Goal: Book appointment/travel/reservation

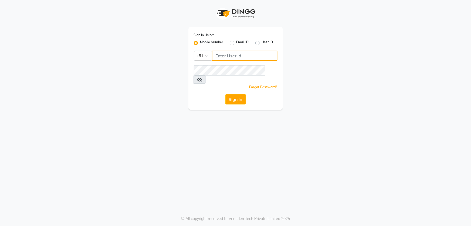
click at [233, 59] on input "Username" at bounding box center [245, 56] width 66 height 10
type input "7710893340"
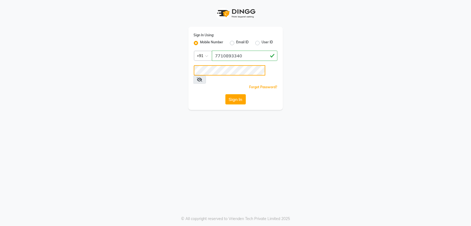
click at [226, 94] on button "Sign In" at bounding box center [236, 99] width 21 height 10
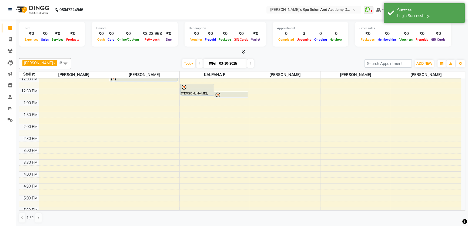
scroll to position [24, 0]
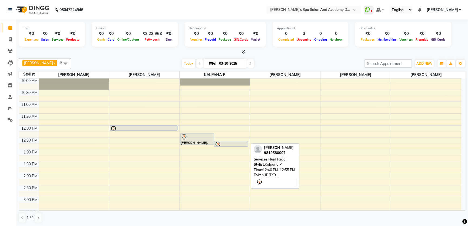
click at [227, 141] on div at bounding box center [230, 144] width 33 height 6
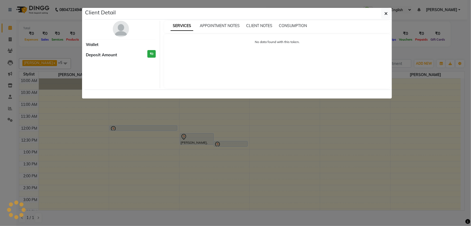
select select "7"
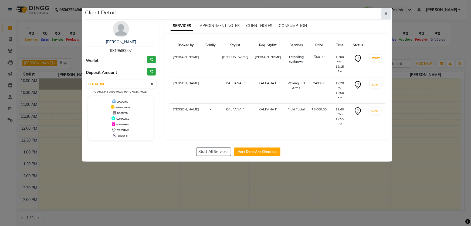
click at [384, 15] on button "button" at bounding box center [386, 13] width 10 height 10
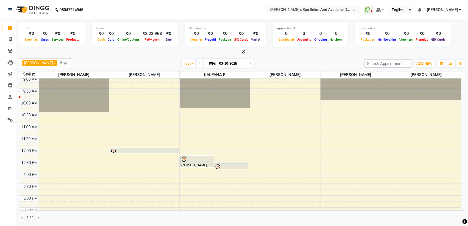
scroll to position [0, 0]
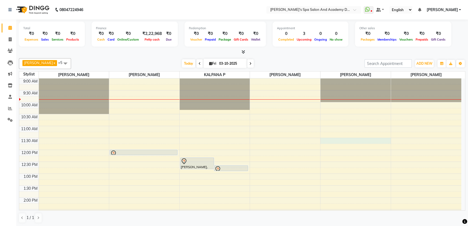
click at [329, 141] on div "9:00 AM 9:30 AM 10:00 AM 10:30 AM 11:00 AM 11:30 AM 12:00 PM 12:30 PM 1:00 PM 1…" at bounding box center [240, 220] width 442 height 285
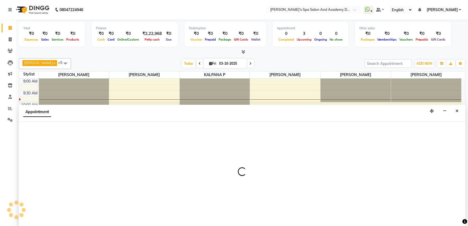
select select "72494"
select select "tentative"
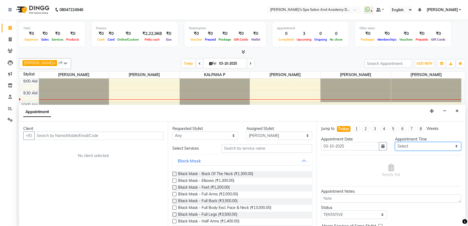
click at [452, 144] on select "Select 10:00 AM 10:20 AM 10:40 AM 11:00 AM 11:20 AM 11:40 AM 12:00 PM 12:20 PM …" at bounding box center [428, 146] width 66 height 8
select select "680"
click at [395, 142] on select "Select 10:00 AM 10:20 AM 10:40 AM 11:00 AM 11:20 AM 11:40 AM 12:00 PM 12:20 PM …" at bounding box center [428, 146] width 66 height 8
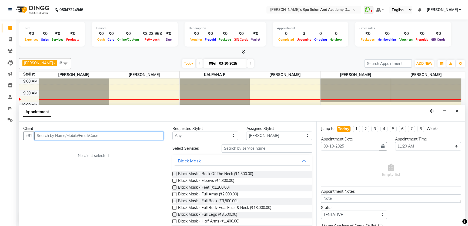
click at [67, 134] on input "text" at bounding box center [98, 135] width 129 height 8
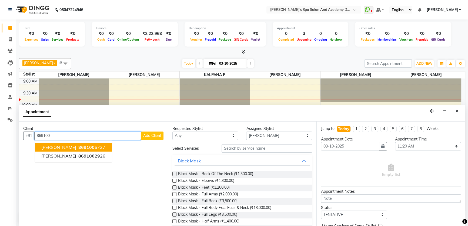
click at [89, 147] on span "869100" at bounding box center [86, 146] width 16 height 5
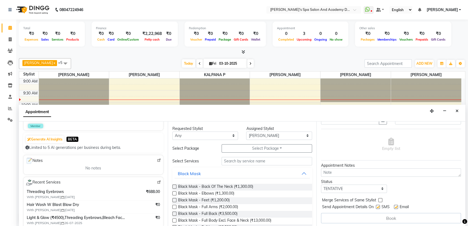
scroll to position [26, 0]
type input "8691006737"
click at [232, 161] on input "text" at bounding box center [266, 161] width 90 height 8
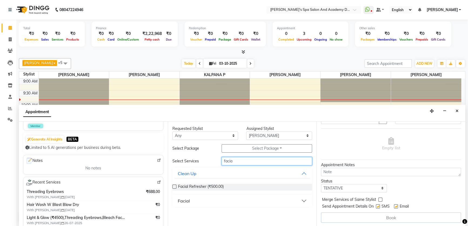
type input "facia"
click at [306, 199] on button "Facial" at bounding box center [242, 201] width 136 height 10
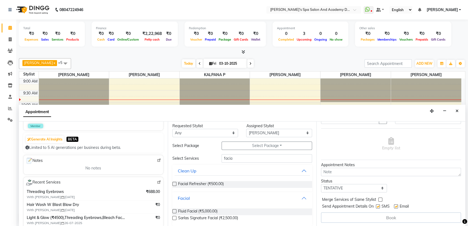
scroll to position [6, 0]
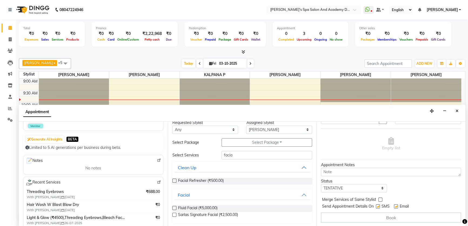
click at [173, 208] on label at bounding box center [174, 208] width 4 height 4
click at [173, 208] on input "checkbox" at bounding box center [174, 208] width 4 height 4
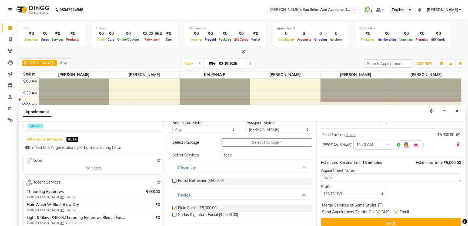
checkbox input "false"
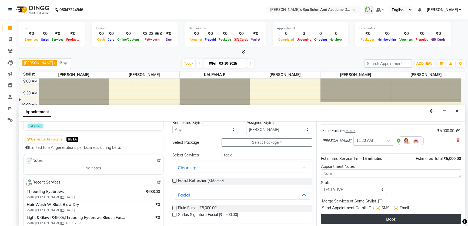
scroll to position [32, 0]
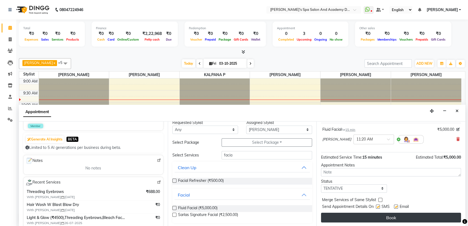
click at [395, 214] on button "Book" at bounding box center [391, 217] width 140 height 10
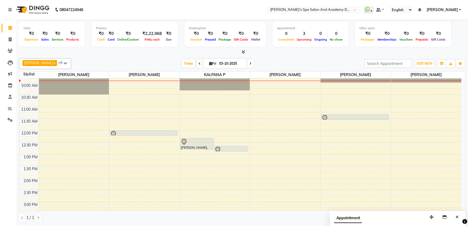
scroll to position [49, 0]
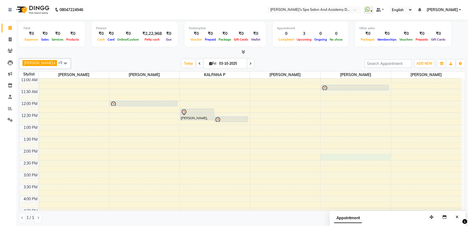
click at [331, 157] on div "9:00 AM 9:30 AM 10:00 AM 10:30 AM 11:00 AM 11:30 AM 12:00 PM 12:30 PM 1:00 PM 1…" at bounding box center [240, 171] width 442 height 285
select select "72494"
select select "tentative"
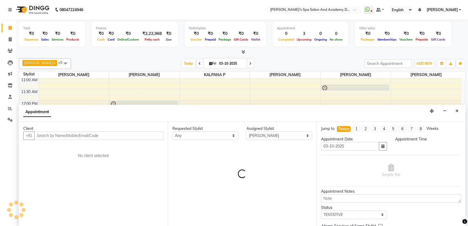
scroll to position [0, 0]
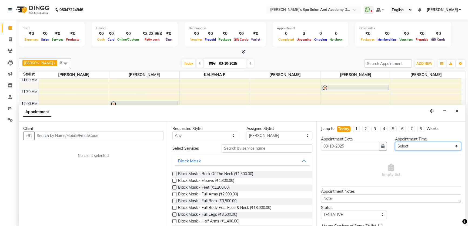
click at [453, 145] on select "Select 10:00 AM 10:20 AM 10:40 AM 11:00 AM 11:20 AM 11:40 AM 12:00 PM 12:20 PM …" at bounding box center [428, 146] width 66 height 8
select select "860"
click at [395, 142] on select "Select 10:00 AM 10:20 AM 10:40 AM 11:00 AM 11:20 AM 11:40 AM 12:00 PM 12:20 PM …" at bounding box center [428, 146] width 66 height 8
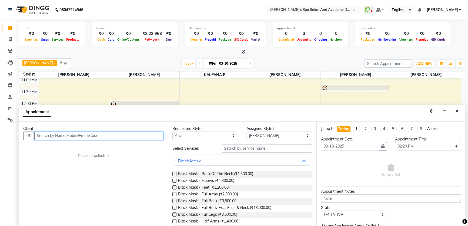
click at [58, 135] on input "text" at bounding box center [98, 135] width 129 height 8
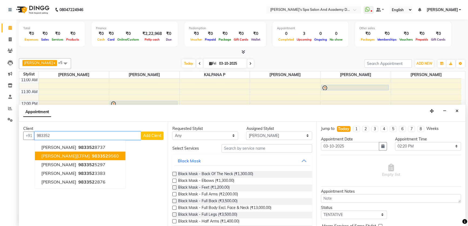
click at [78, 155] on span "[PERSON_NAME][LTFM]" at bounding box center [65, 155] width 48 height 5
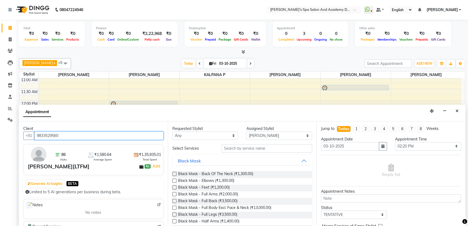
type input "9833529560"
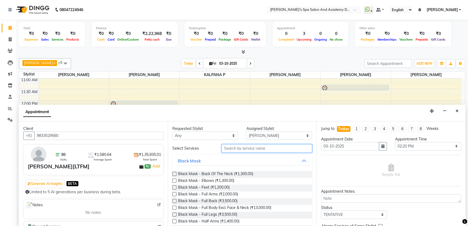
click at [248, 149] on input "text" at bounding box center [266, 148] width 90 height 8
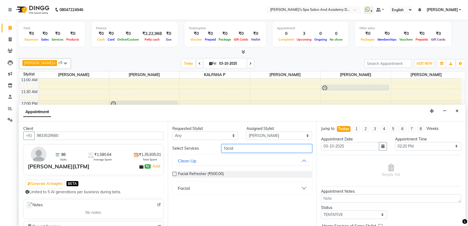
type input "facial"
click at [304, 188] on button "Facial" at bounding box center [242, 188] width 136 height 10
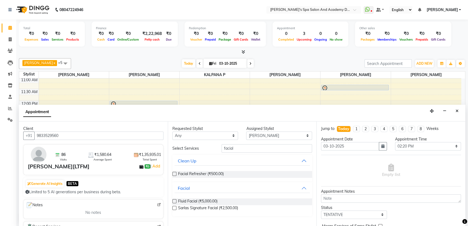
click at [173, 200] on label at bounding box center [174, 201] width 4 height 4
click at [173, 200] on input "checkbox" at bounding box center [174, 202] width 4 height 4
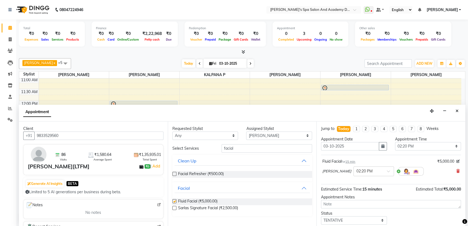
checkbox input "false"
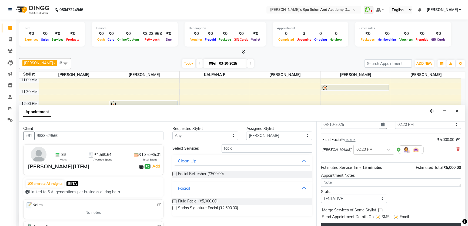
scroll to position [32, 0]
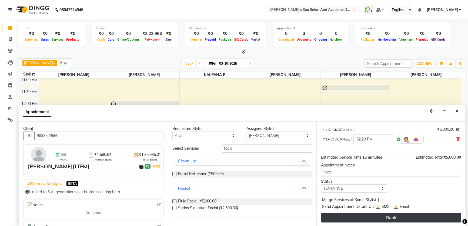
click at [389, 218] on button "Book" at bounding box center [391, 217] width 140 height 10
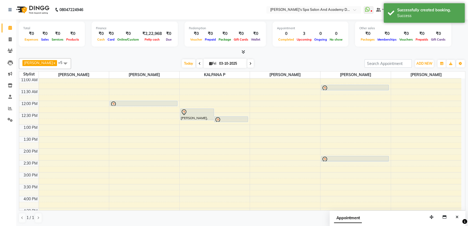
scroll to position [0, 0]
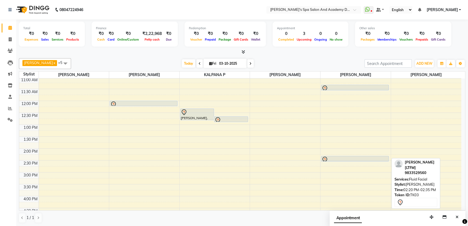
click at [336, 156] on div at bounding box center [354, 159] width 67 height 6
select select "7"
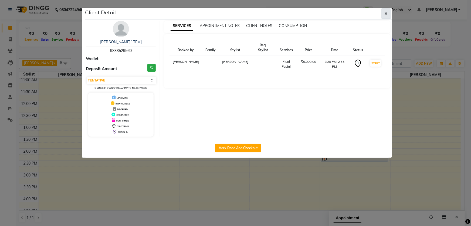
click at [385, 14] on icon "button" at bounding box center [386, 13] width 3 height 4
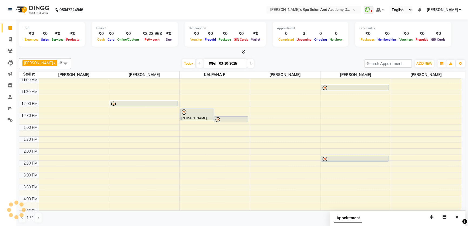
click at [331, 166] on div "9:00 AM 9:30 AM 10:00 AM 10:30 AM 11:00 AM 11:30 AM 12:00 PM 12:30 PM 1:00 PM 1…" at bounding box center [240, 171] width 442 height 285
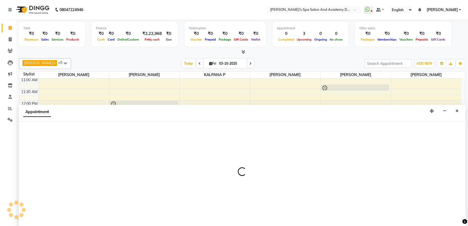
select select "72494"
select select "tentative"
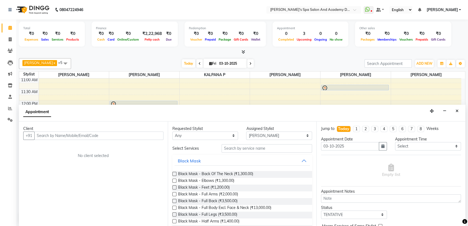
click at [48, 137] on input "text" at bounding box center [98, 135] width 129 height 8
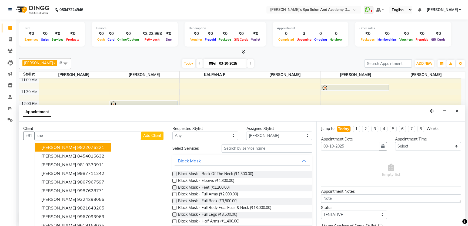
click at [77, 146] on ngb-highlight "9822076221" at bounding box center [90, 146] width 27 height 5
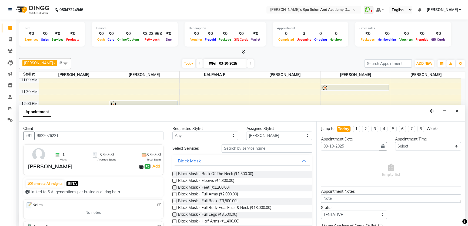
type input "9822076221"
click at [230, 150] on input "text" at bounding box center [266, 148] width 90 height 8
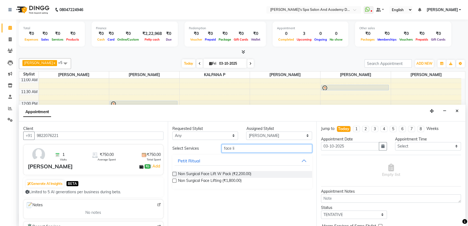
type input "face li"
click at [176, 174] on label at bounding box center [174, 173] width 4 height 4
click at [176, 174] on input "checkbox" at bounding box center [174, 174] width 4 height 4
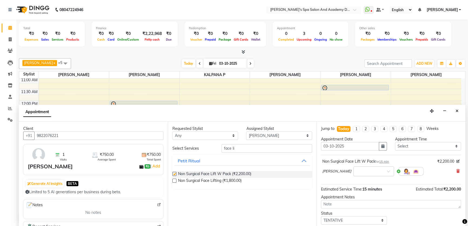
checkbox input "false"
click at [174, 179] on label at bounding box center [174, 180] width 4 height 4
click at [174, 179] on input "checkbox" at bounding box center [174, 181] width 4 height 4
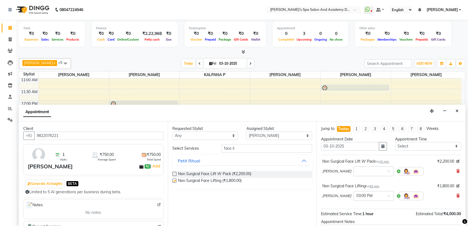
checkbox input "false"
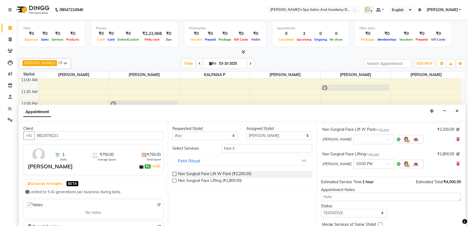
scroll to position [24, 0]
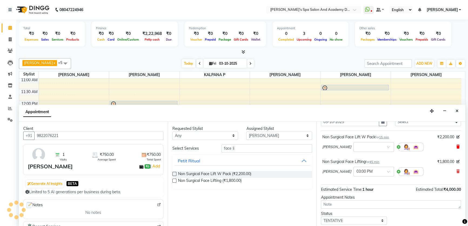
click at [456, 146] on icon at bounding box center [457, 146] width 3 height 4
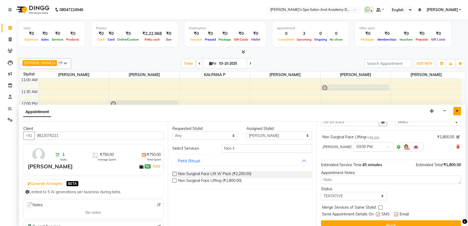
click at [457, 109] on icon "Close" at bounding box center [456, 111] width 3 height 4
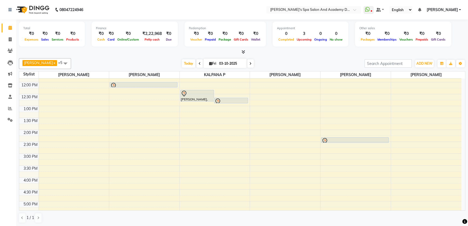
scroll to position [98, 0]
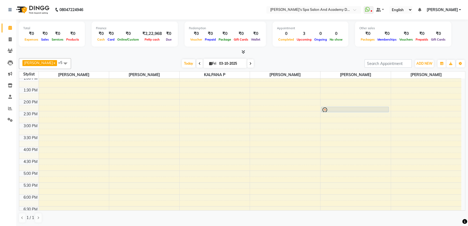
click at [335, 161] on div "9:00 AM 9:30 AM 10:00 AM 10:30 AM 11:00 AM 11:30 AM 12:00 PM 12:30 PM 1:00 PM 1…" at bounding box center [240, 122] width 442 height 285
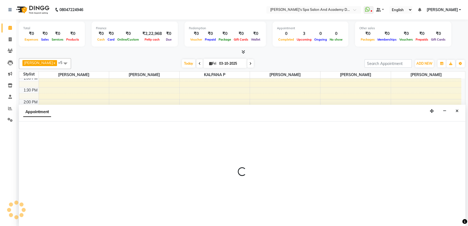
select select "72494"
select select "tentative"
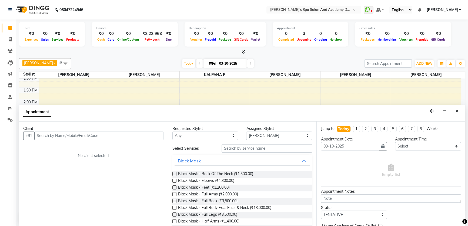
click at [54, 134] on input "text" at bounding box center [98, 135] width 129 height 8
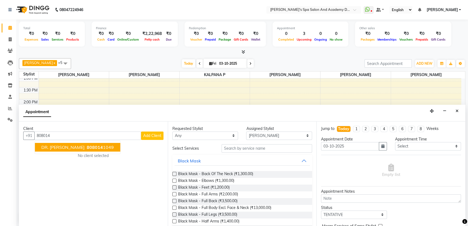
click at [87, 146] on span "808014" at bounding box center [95, 146] width 16 height 5
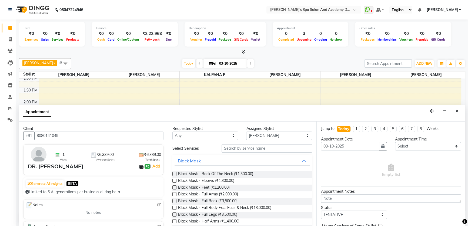
type input "8080141049"
click at [438, 147] on select "Select 10:00 AM 10:20 AM 10:40 AM 11:00 AM 11:20 AM 11:40 AM 12:00 PM 12:20 PM …" at bounding box center [428, 146] width 66 height 8
select select "980"
click at [395, 142] on select "Select 10:00 AM 10:20 AM 10:40 AM 11:00 AM 11:20 AM 11:40 AM 12:00 PM 12:20 PM …" at bounding box center [428, 146] width 66 height 8
click at [243, 150] on input "text" at bounding box center [266, 148] width 90 height 8
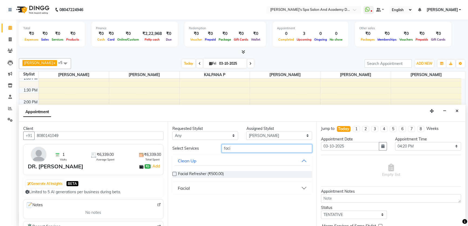
type input "faci"
click at [305, 187] on button "Facial" at bounding box center [242, 188] width 136 height 10
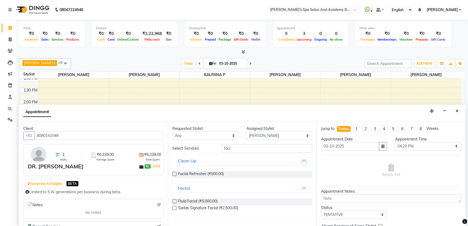
click at [175, 201] on label at bounding box center [174, 201] width 4 height 4
click at [175, 201] on input "checkbox" at bounding box center [174, 202] width 4 height 4
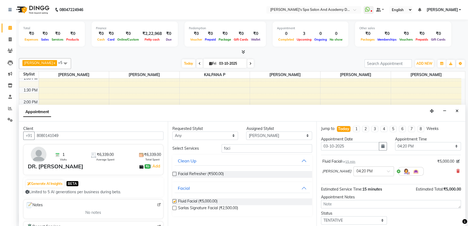
checkbox input "false"
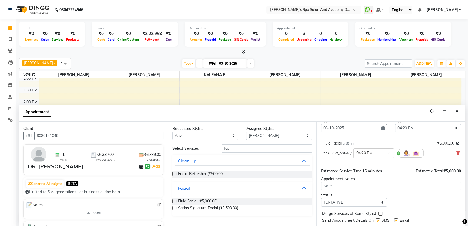
scroll to position [32, 0]
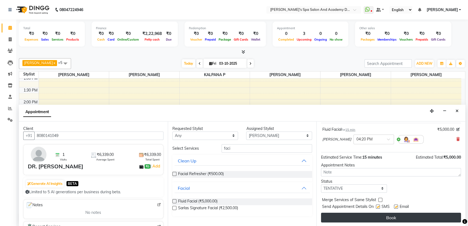
click at [375, 214] on button "Book" at bounding box center [391, 217] width 140 height 10
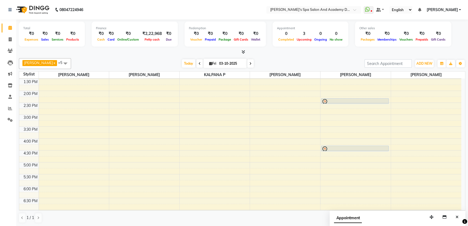
scroll to position [103, 0]
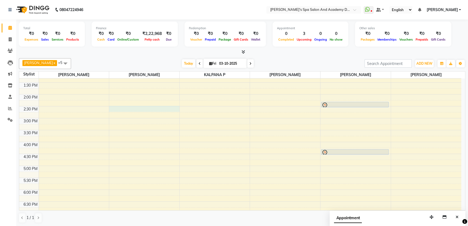
click at [115, 109] on div "9:00 AM 9:30 AM 10:00 AM 10:30 AM 11:00 AM 11:30 AM 12:00 PM 12:30 PM 1:00 PM 1…" at bounding box center [240, 117] width 442 height 285
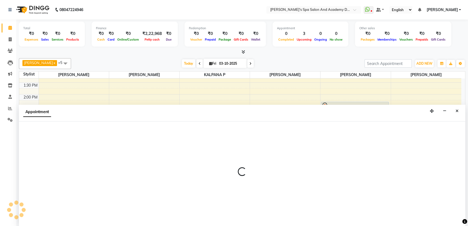
scroll to position [0, 0]
select select "47360"
select select "tentative"
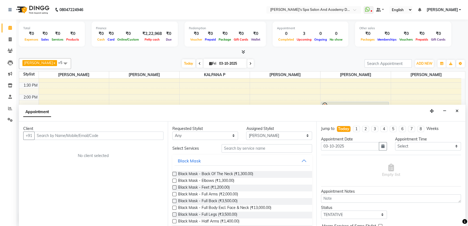
click at [69, 137] on input "text" at bounding box center [98, 135] width 129 height 8
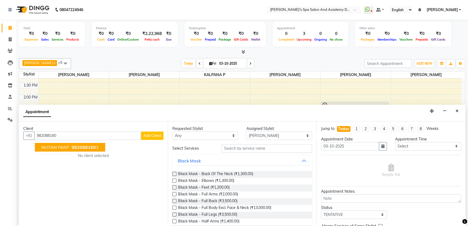
click at [59, 146] on span "NUTAN PANT" at bounding box center [55, 146] width 28 height 5
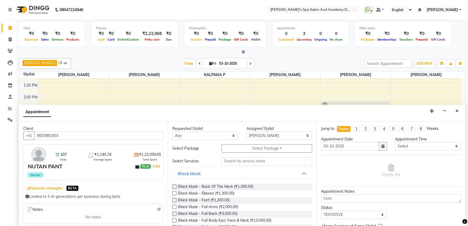
type input "9820881603"
click at [236, 163] on input "text" at bounding box center [266, 161] width 90 height 8
type input "pedicure"
click at [175, 200] on label at bounding box center [174, 200] width 4 height 4
click at [175, 200] on input "checkbox" at bounding box center [174, 201] width 4 height 4
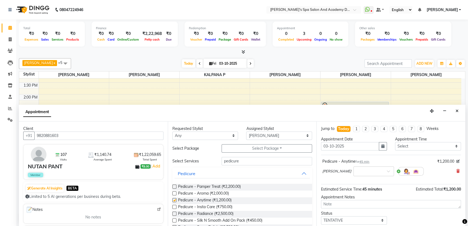
checkbox input "false"
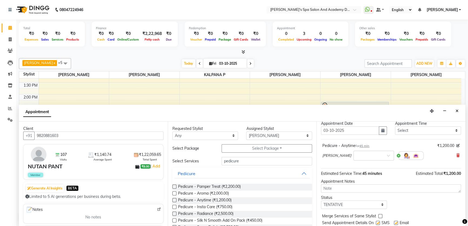
scroll to position [32, 0]
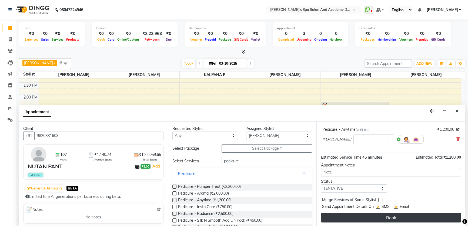
click at [394, 215] on button "Book" at bounding box center [391, 217] width 140 height 10
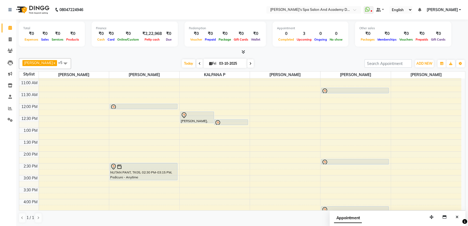
scroll to position [29, 0]
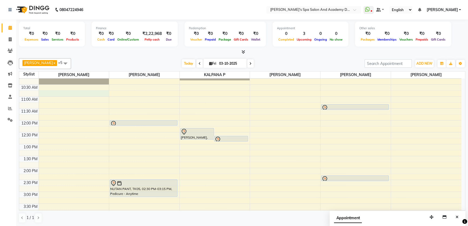
click at [49, 92] on div "9:00 AM 9:30 AM 10:00 AM 10:30 AM 11:00 AM 11:30 AM 12:00 PM 12:30 PM 1:00 PM 1…" at bounding box center [240, 191] width 442 height 285
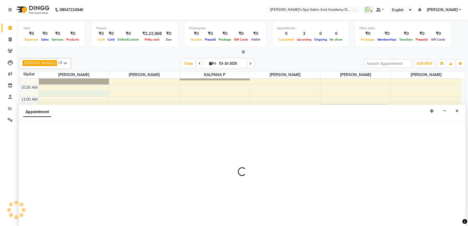
scroll to position [0, 0]
select select "47355"
select select "tentative"
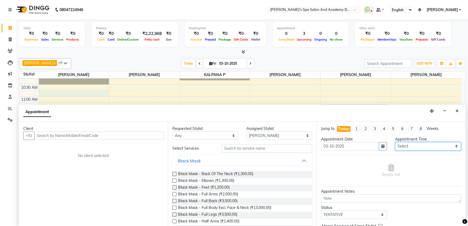
click at [406, 145] on select "Select 10:00 AM 10:20 AM 10:40 AM 11:00 AM 11:20 AM 11:40 AM 12:00 PM 12:20 PM …" at bounding box center [428, 146] width 66 height 8
select select "640"
click at [395, 142] on select "Select 10:00 AM 10:20 AM 10:40 AM 11:00 AM 11:20 AM 11:40 AM 12:00 PM 12:20 PM …" at bounding box center [428, 146] width 66 height 8
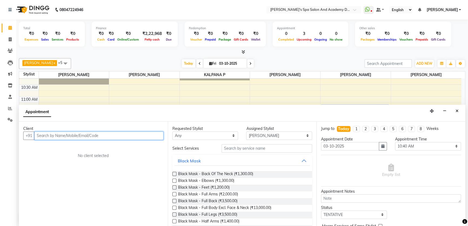
click at [67, 136] on input "text" at bounding box center [98, 135] width 129 height 8
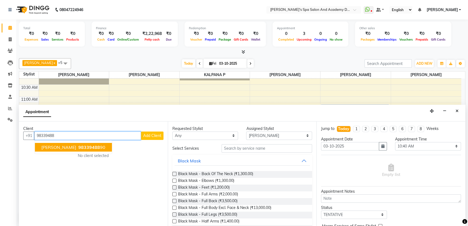
click at [66, 148] on span "[PERSON_NAME]" at bounding box center [58, 146] width 35 height 5
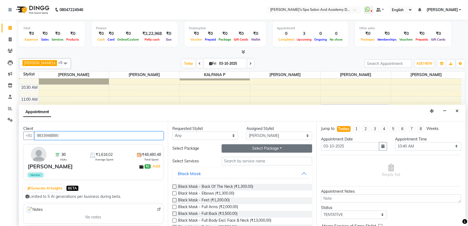
type input "9833948890"
click at [233, 147] on button "Select Package Toggle Dropdown" at bounding box center [266, 148] width 90 height 8
click at [207, 160] on div "Select Services" at bounding box center [192, 161] width 49 height 6
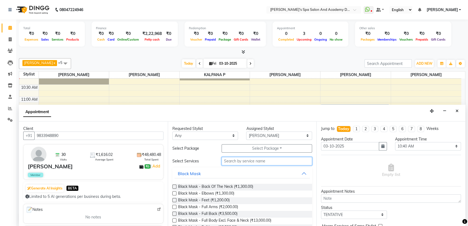
click at [239, 160] on input "text" at bounding box center [266, 161] width 90 height 8
type input "waxing"
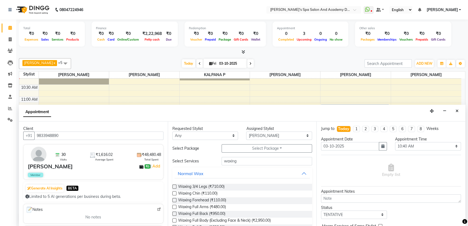
click at [175, 192] on label at bounding box center [174, 193] width 4 height 4
click at [175, 192] on input "checkbox" at bounding box center [174, 194] width 4 height 4
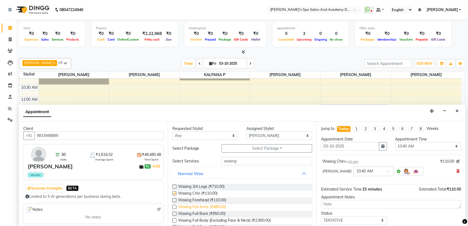
checkbox input "false"
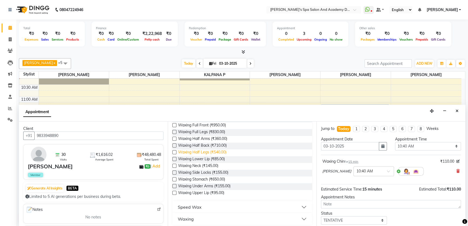
scroll to position [111, 0]
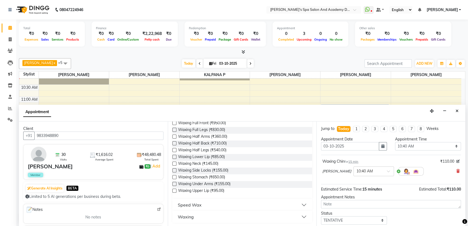
click at [174, 182] on label at bounding box center [174, 183] width 4 height 4
click at [174, 182] on input "checkbox" at bounding box center [174, 184] width 4 height 4
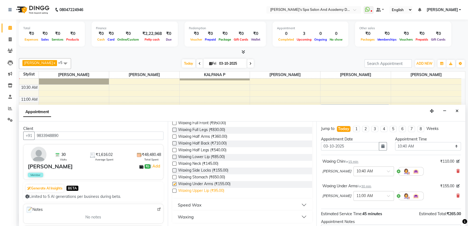
checkbox input "false"
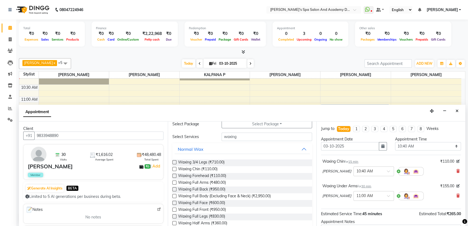
scroll to position [13, 0]
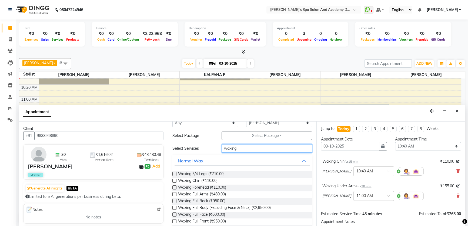
click at [239, 147] on input "waxing" at bounding box center [266, 148] width 90 height 8
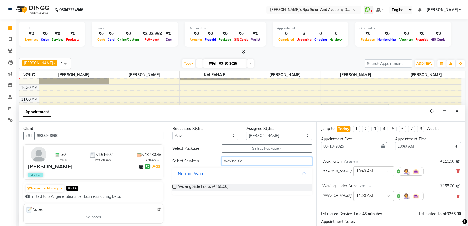
type input "waxing sid"
click at [176, 185] on div "Waxing Side Locks (₹155.00)" at bounding box center [242, 186] width 140 height 7
click at [173, 186] on label at bounding box center [174, 186] width 4 height 4
click at [173, 186] on input "checkbox" at bounding box center [174, 187] width 4 height 4
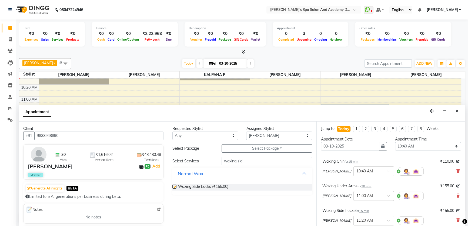
checkbox input "false"
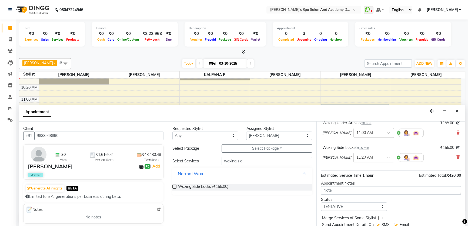
scroll to position [81, 0]
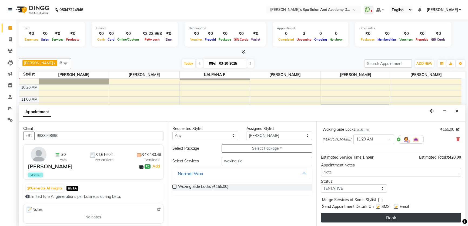
click at [371, 217] on button "Book" at bounding box center [391, 217] width 140 height 10
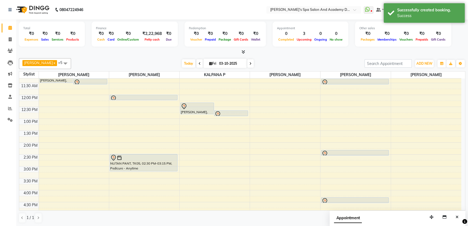
scroll to position [103, 0]
